Goal: Navigation & Orientation: Find specific page/section

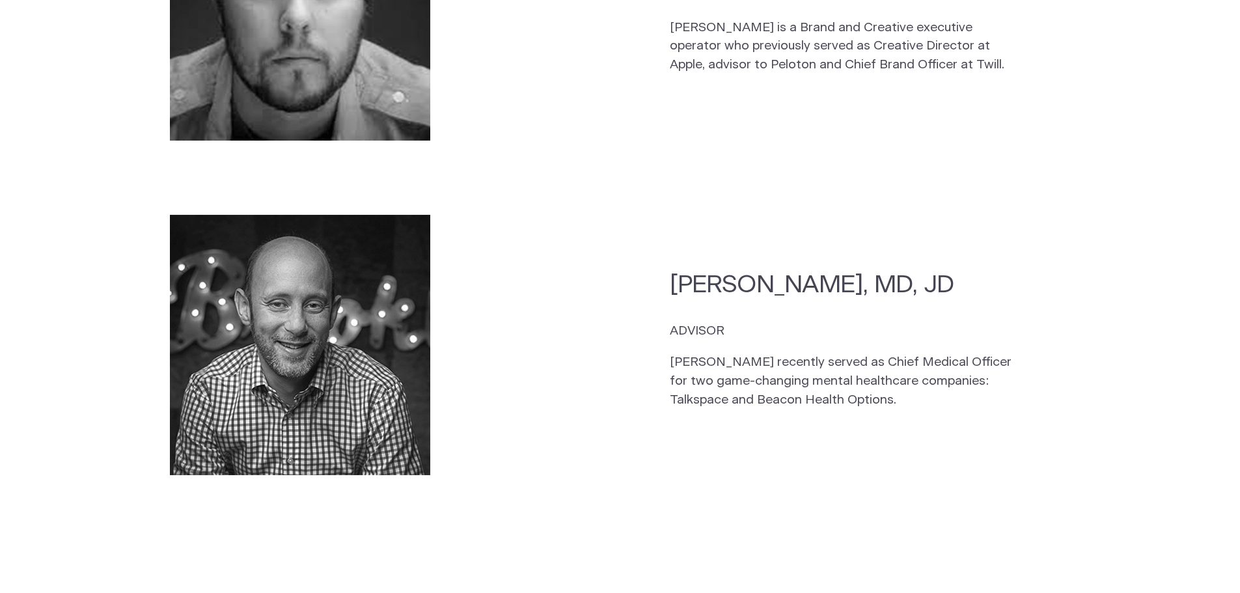
scroll to position [3775, 0]
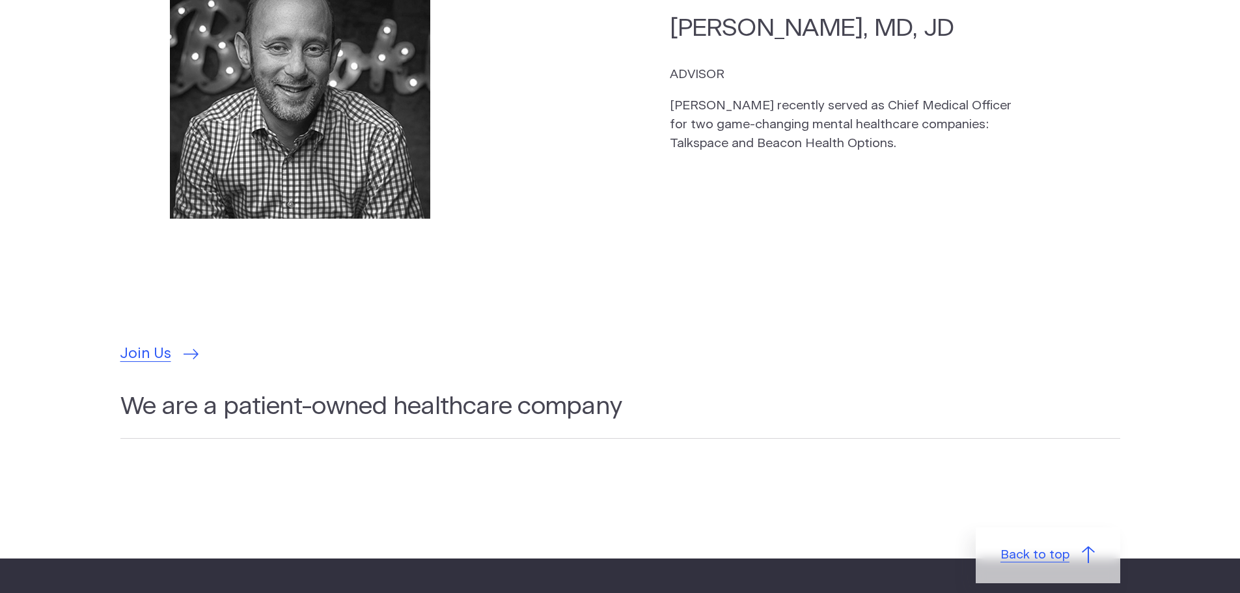
click at [1030, 527] on link "Back to top" at bounding box center [1048, 555] width 144 height 56
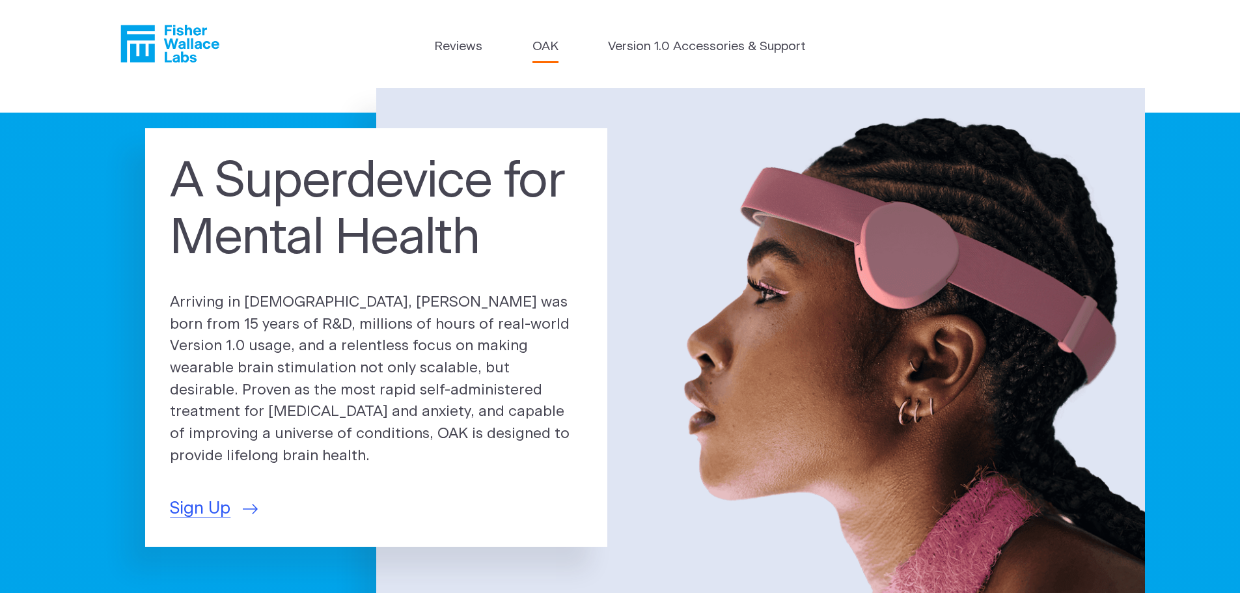
click at [544, 42] on link "OAK" at bounding box center [545, 47] width 26 height 19
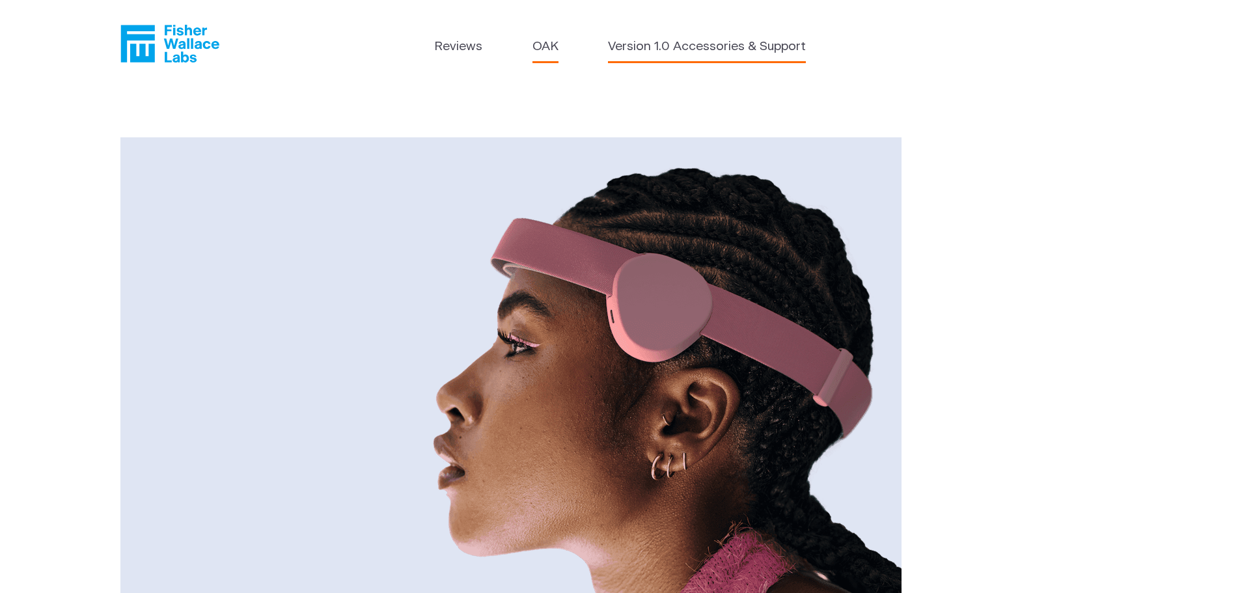
click at [685, 50] on link "Version 1.0 Accessories & Support" at bounding box center [707, 47] width 198 height 19
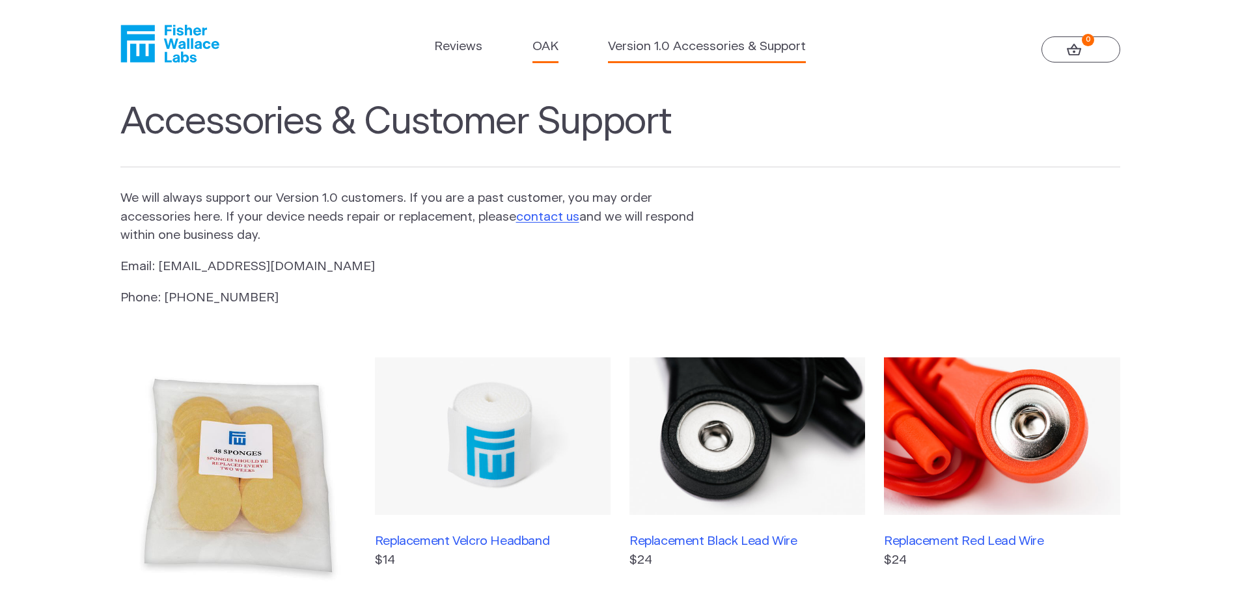
click at [541, 40] on link "OAK" at bounding box center [545, 47] width 26 height 19
